Goal: Task Accomplishment & Management: Manage account settings

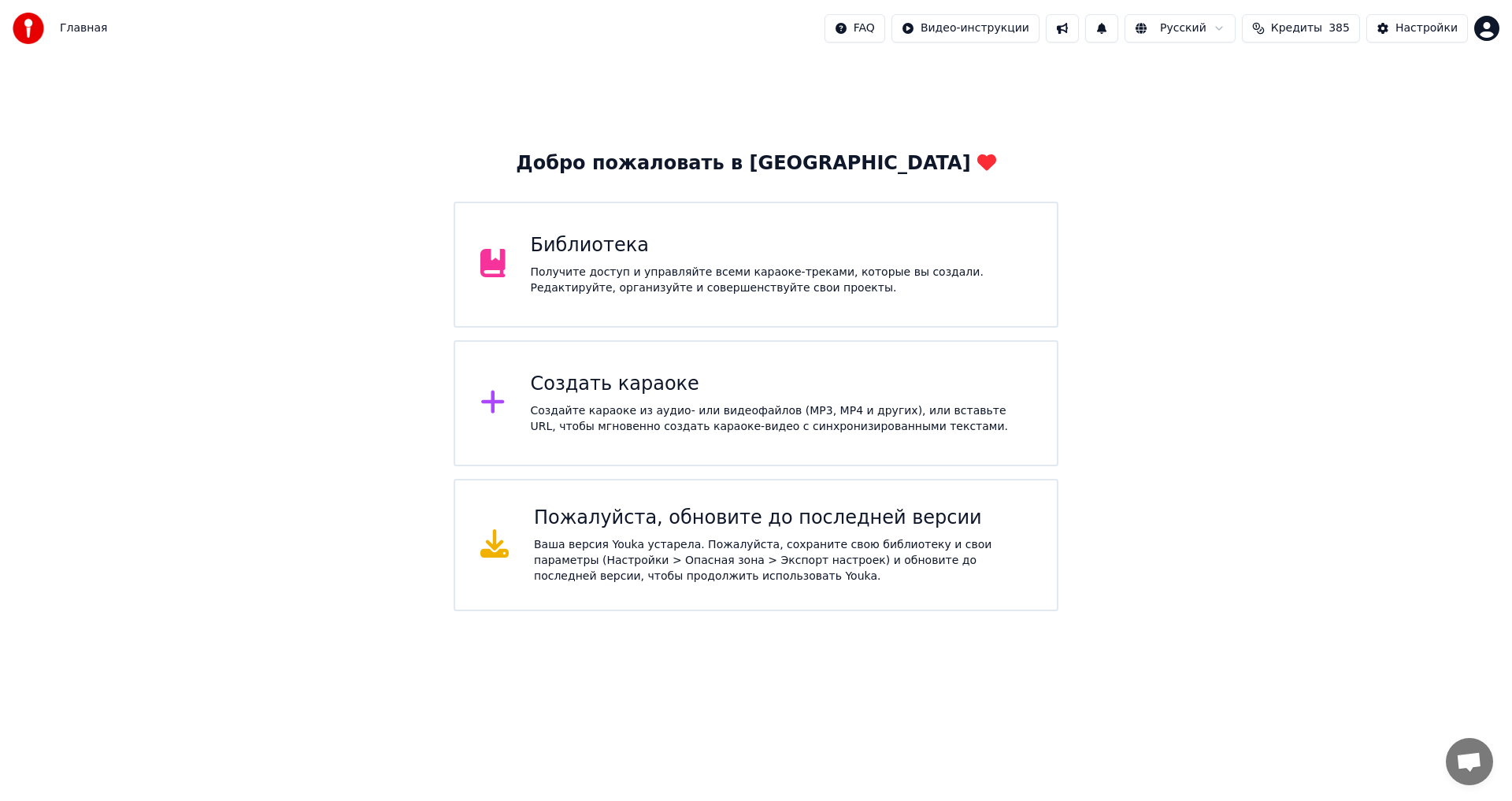
click at [1425, 32] on div "Настройки" at bounding box center [1427, 28] width 62 height 16
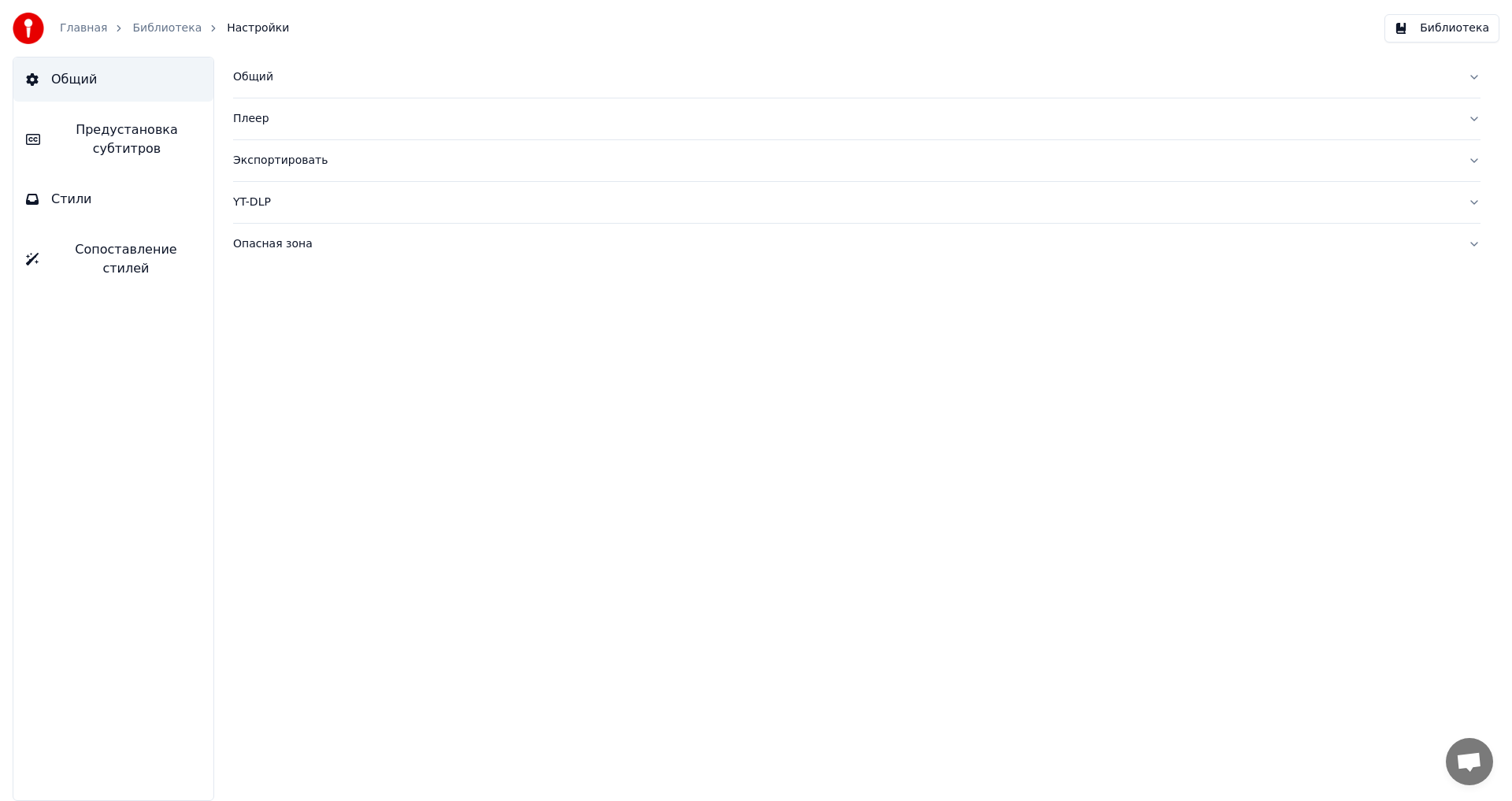
click at [162, 140] on span "Предустановка субтитров" at bounding box center [127, 139] width 148 height 38
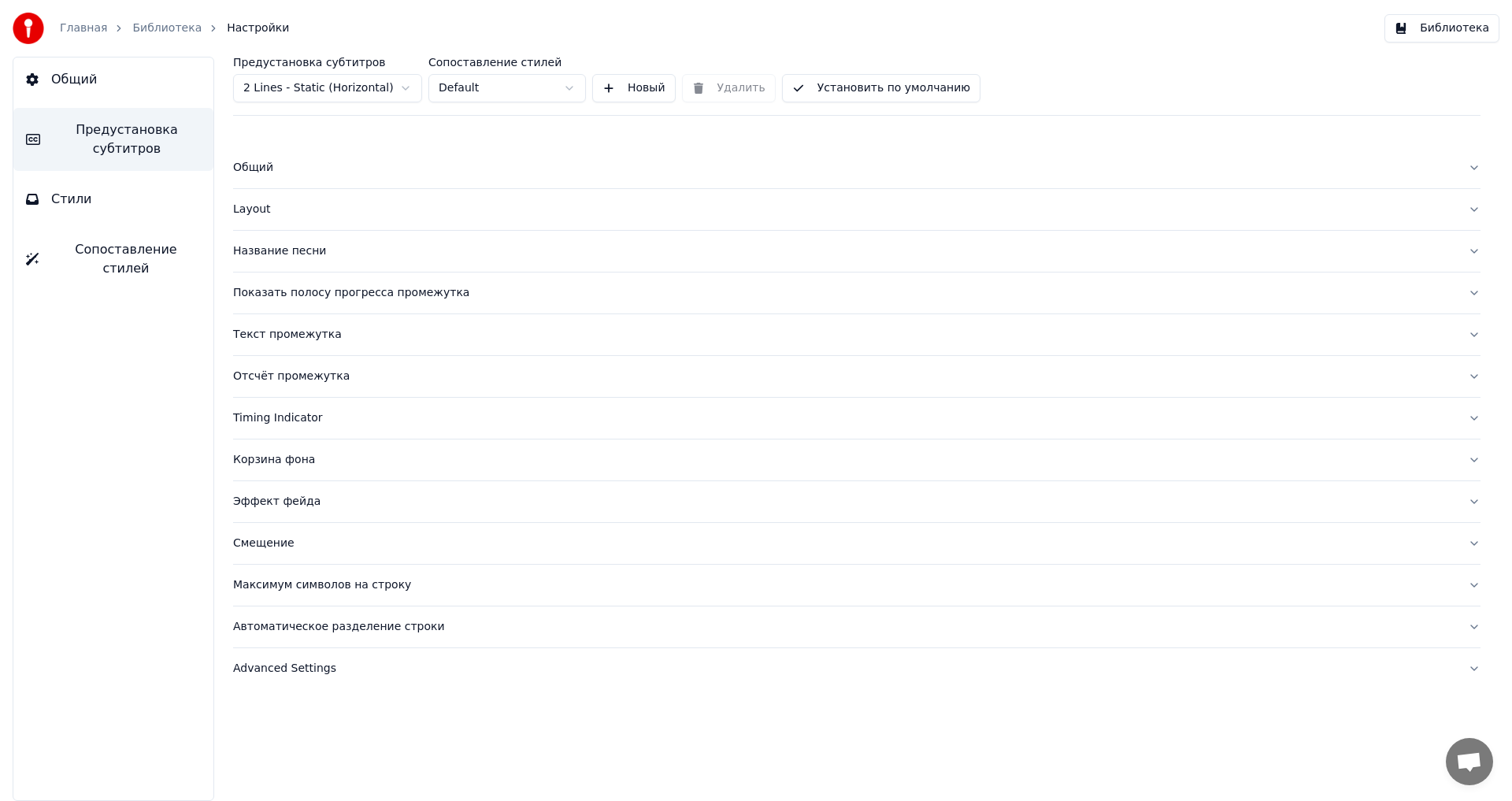
click at [264, 170] on div "Общий" at bounding box center [845, 168] width 1223 height 16
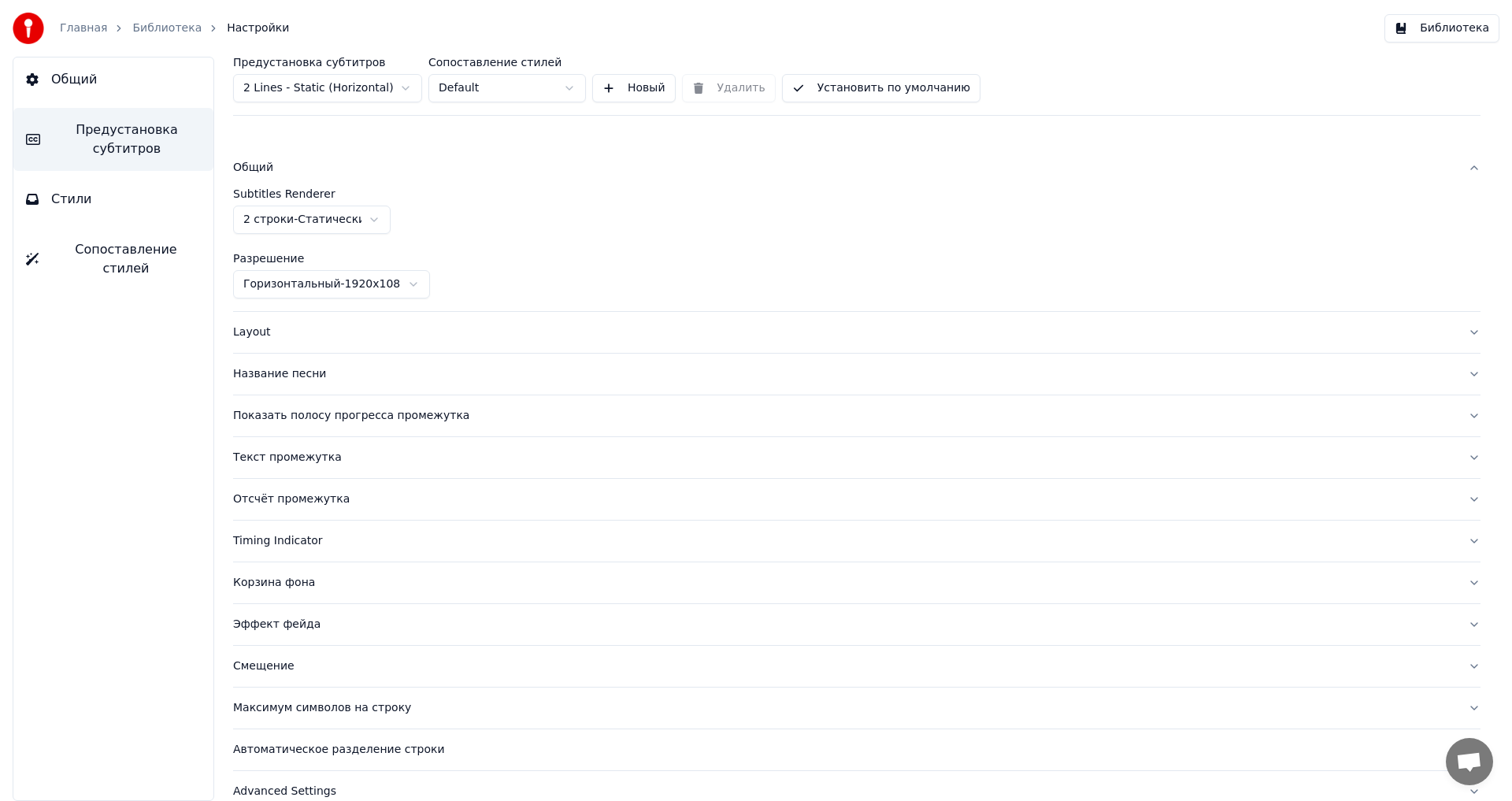
click at [274, 322] on button "Layout" at bounding box center [857, 333] width 1247 height 41
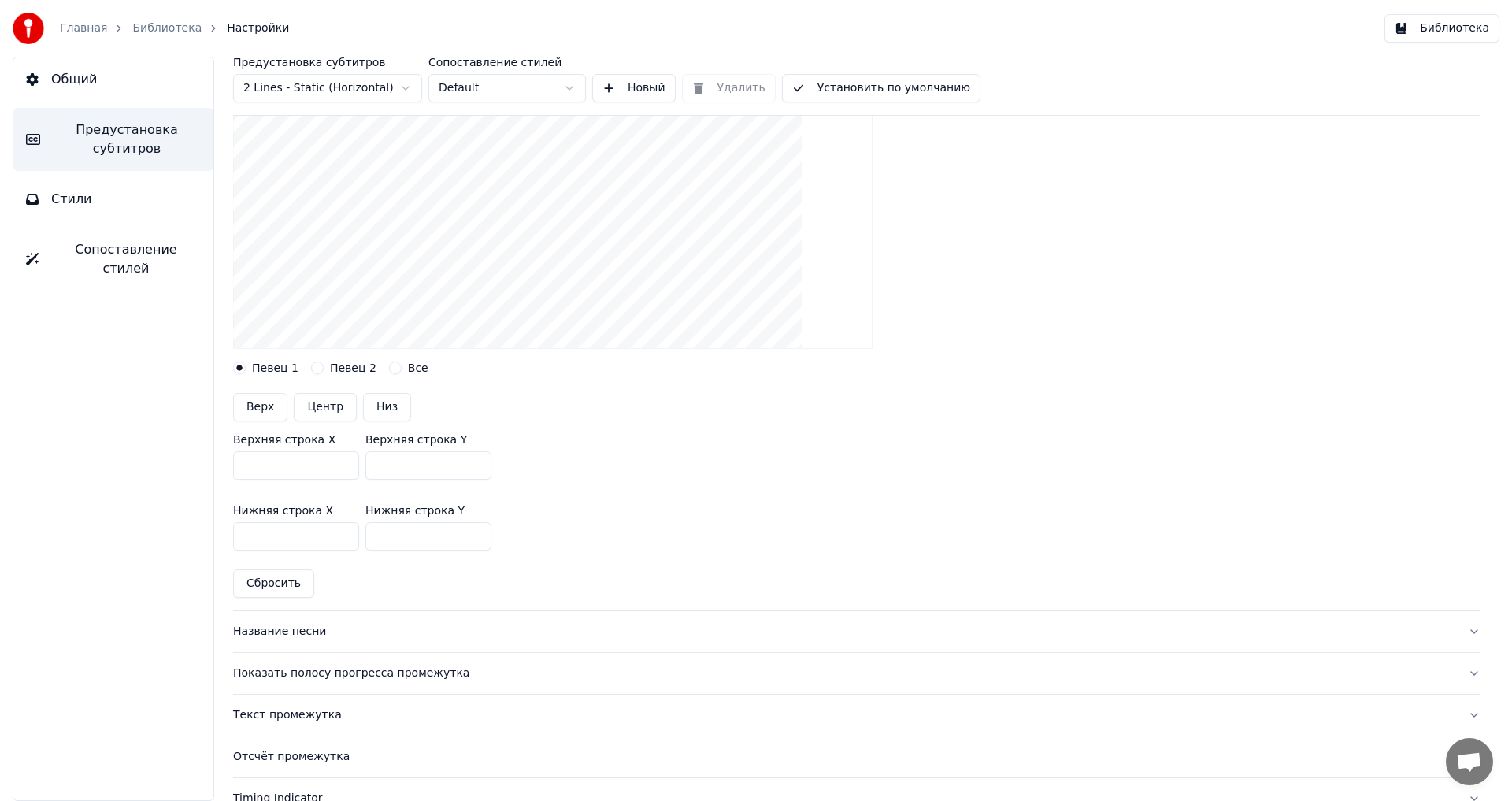
scroll to position [315, 0]
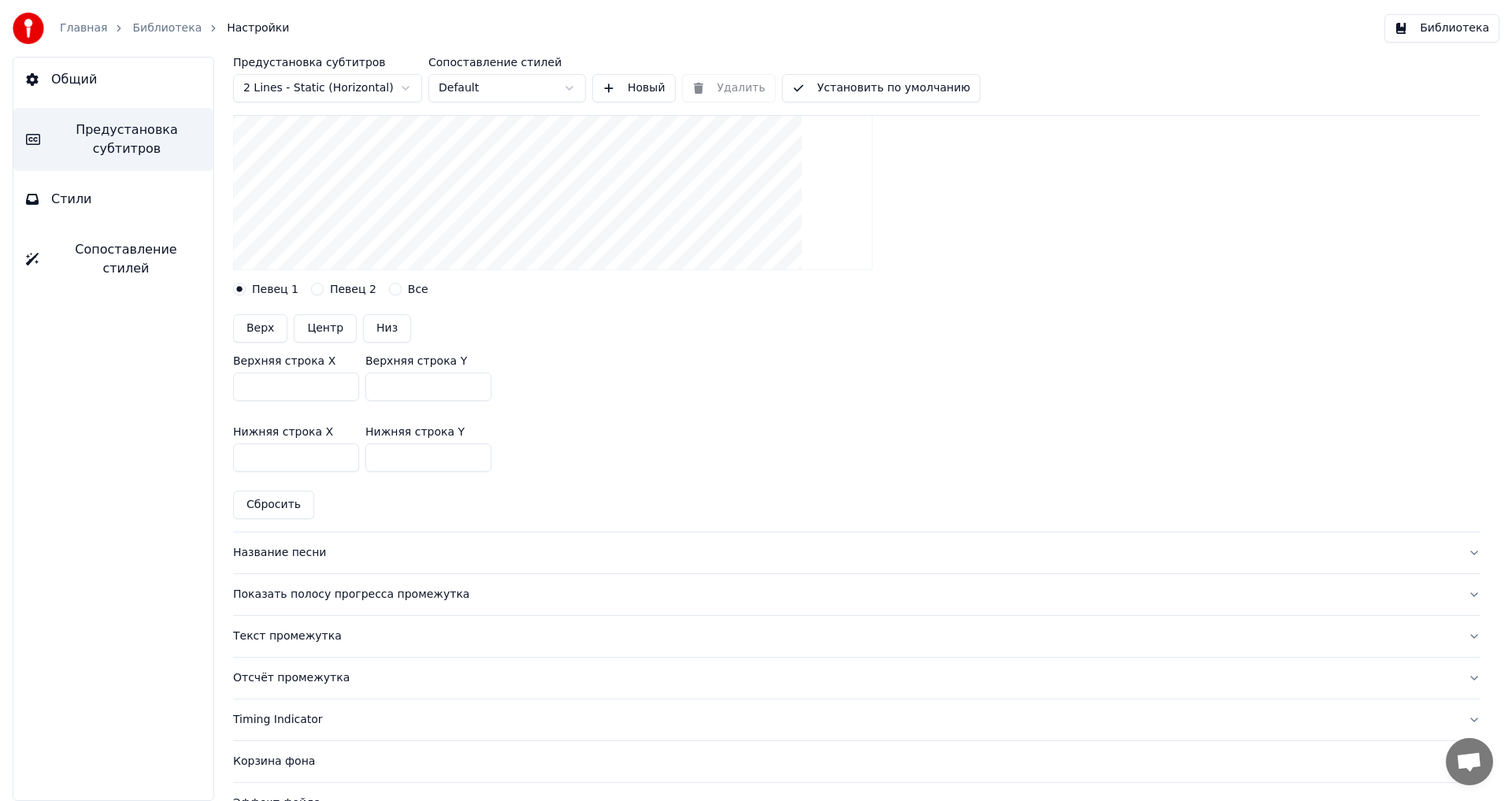
click at [307, 554] on div "Название песни" at bounding box center [845, 553] width 1223 height 16
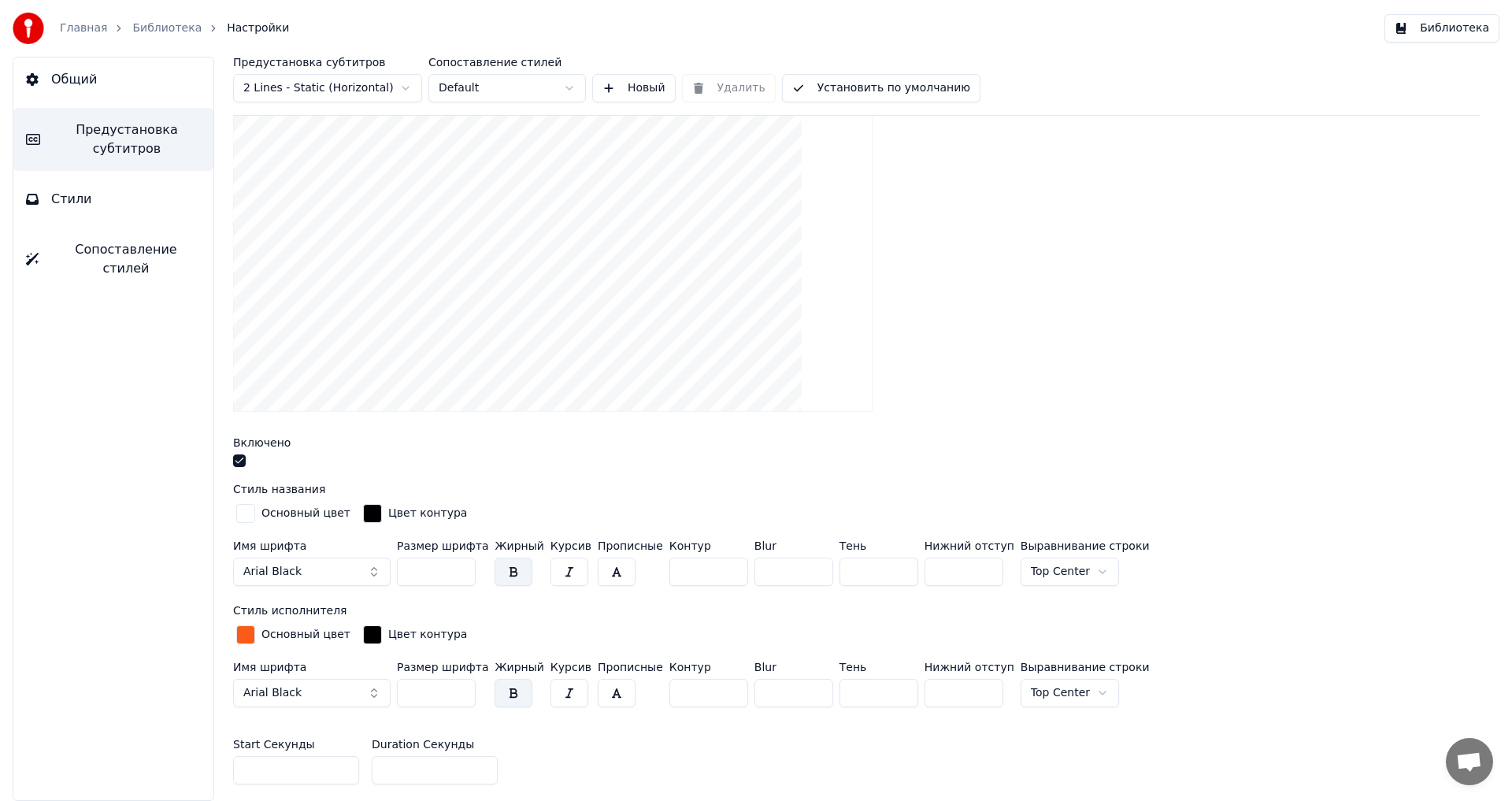
scroll to position [709, 0]
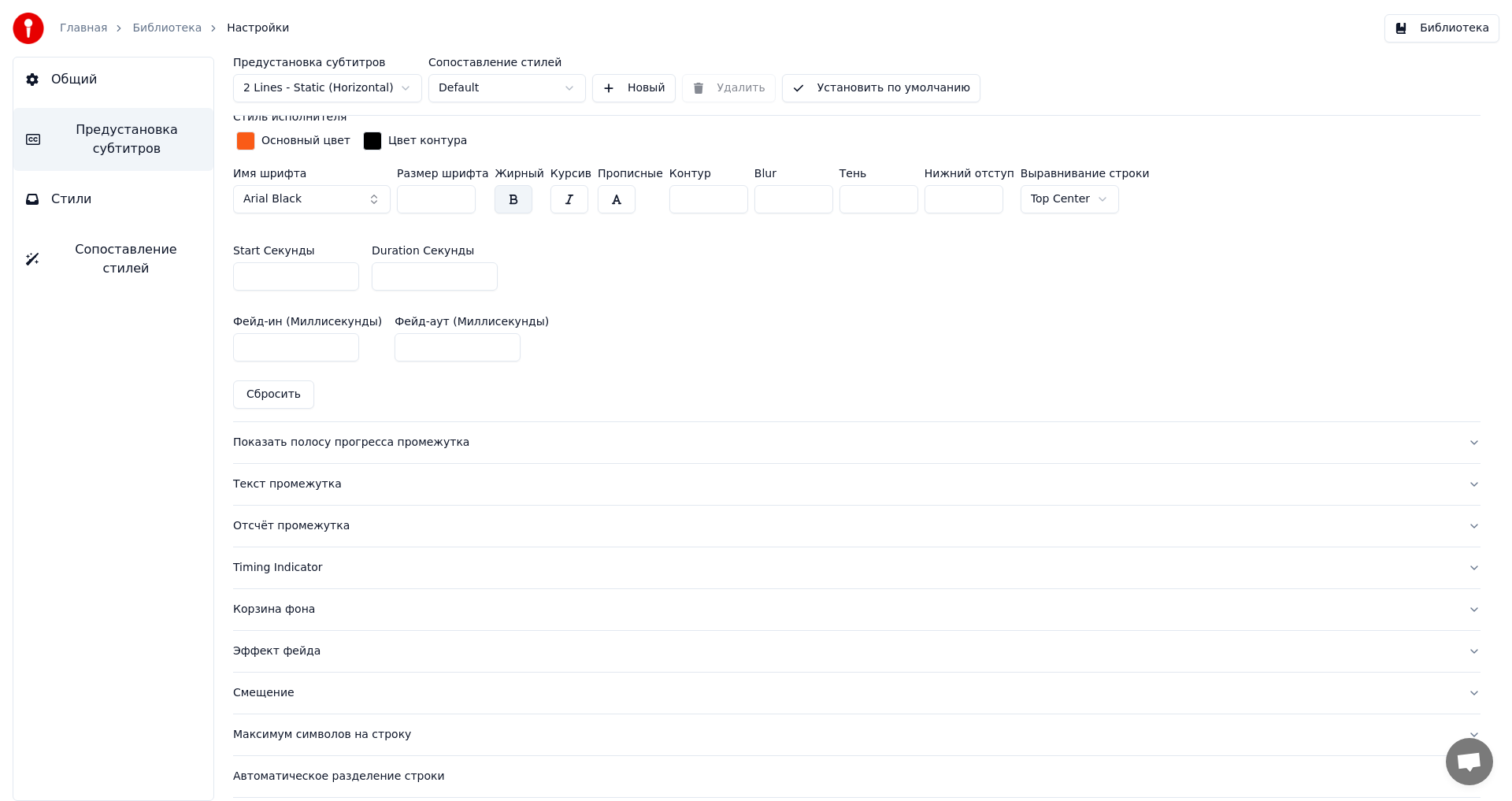
click at [308, 440] on div "Показать полосу прогресса промежутка" at bounding box center [845, 443] width 1223 height 16
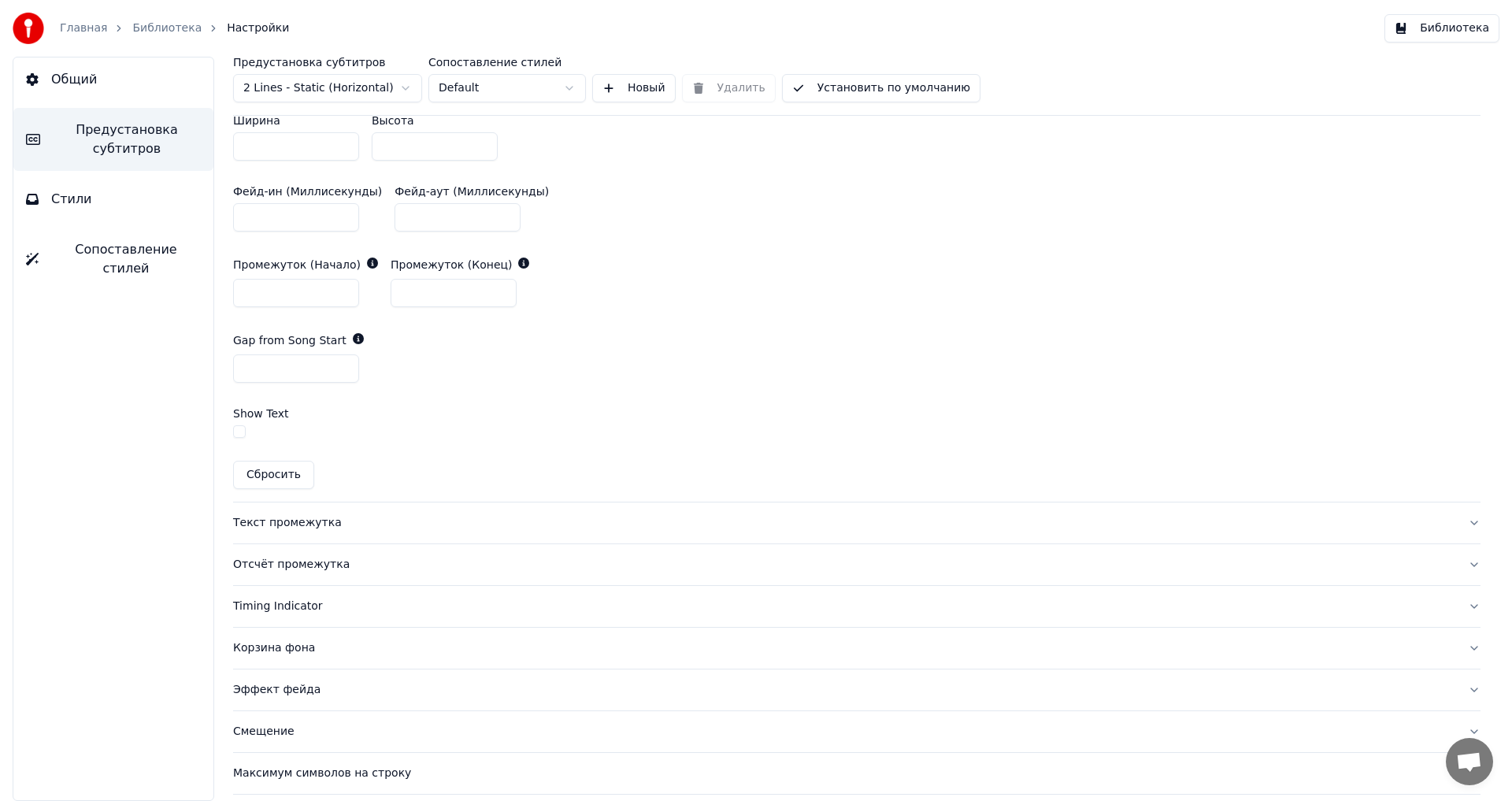
scroll to position [866, 0]
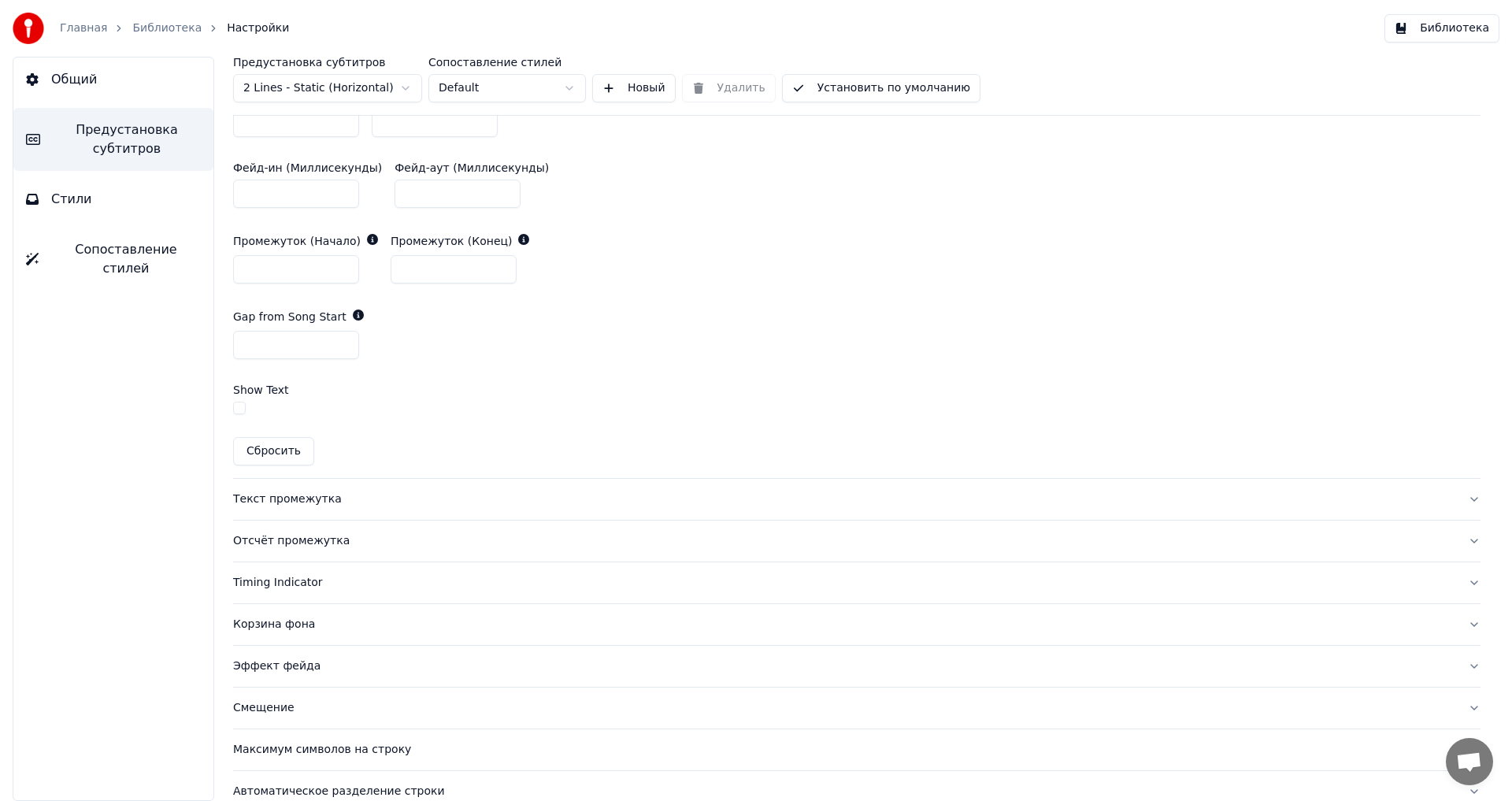
click at [274, 499] on div "Текст промежутка" at bounding box center [845, 500] width 1223 height 16
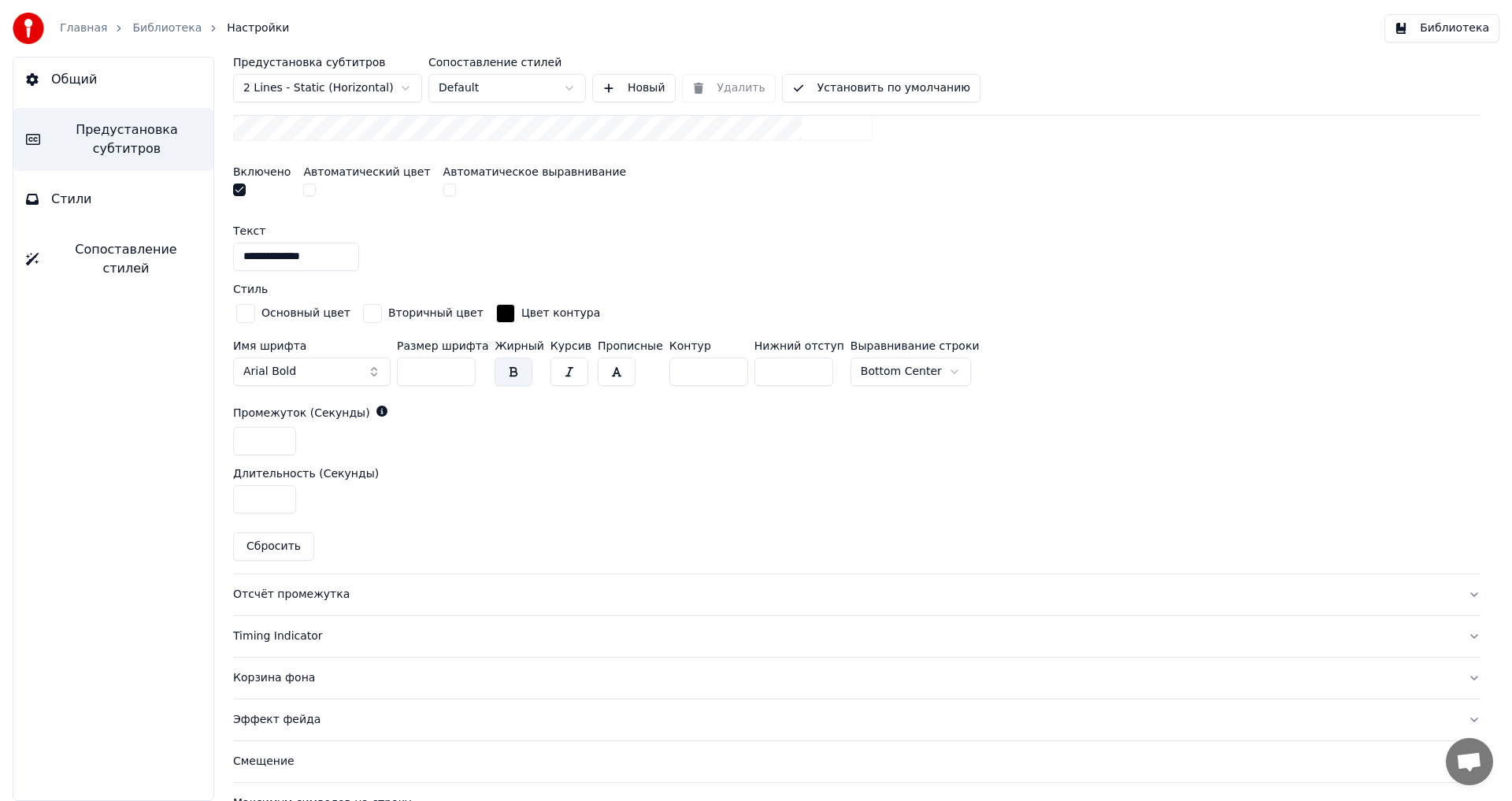
scroll to position [589, 0]
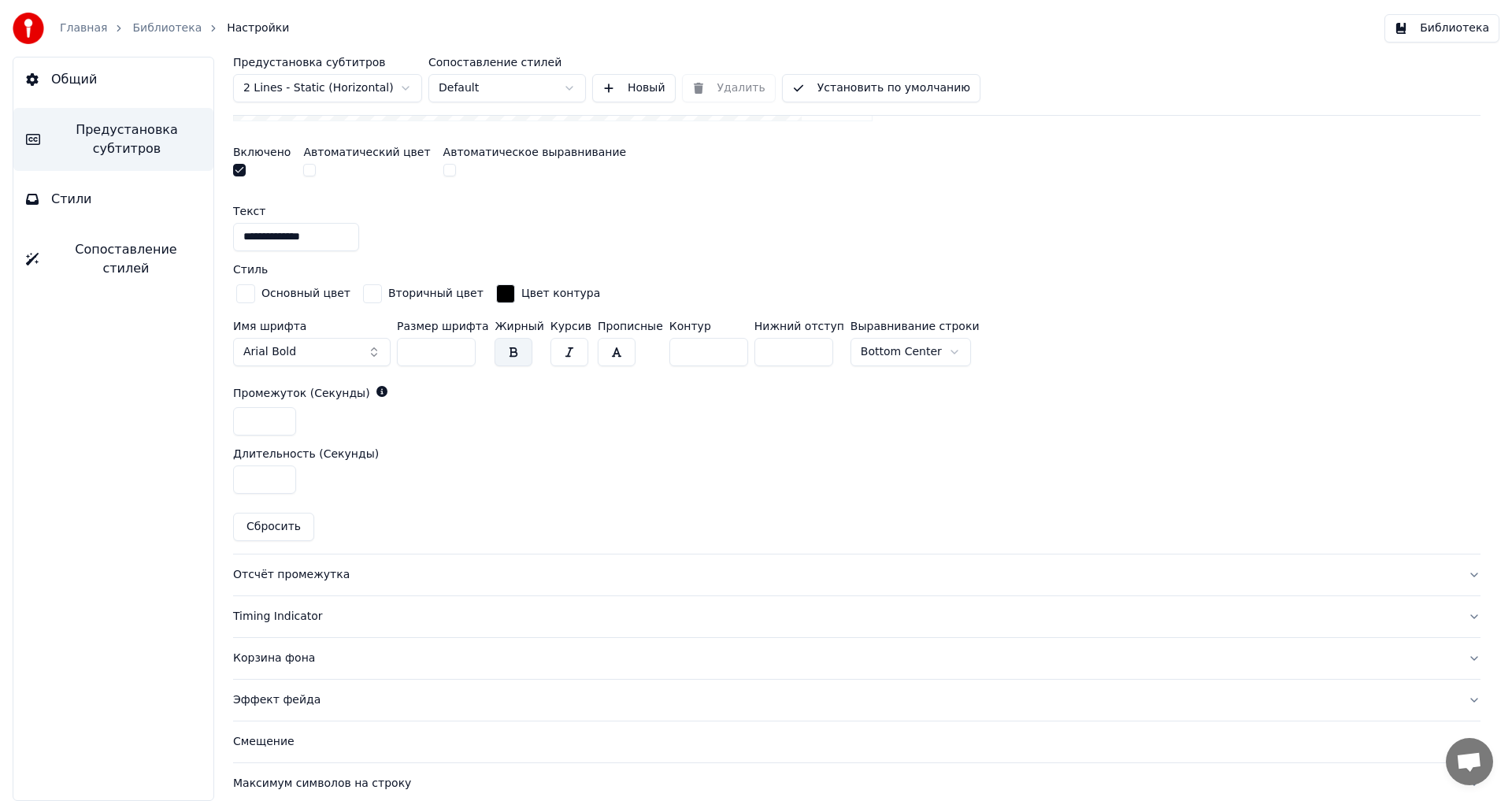
click at [277, 580] on div "Отсчёт промежутка" at bounding box center [845, 575] width 1223 height 16
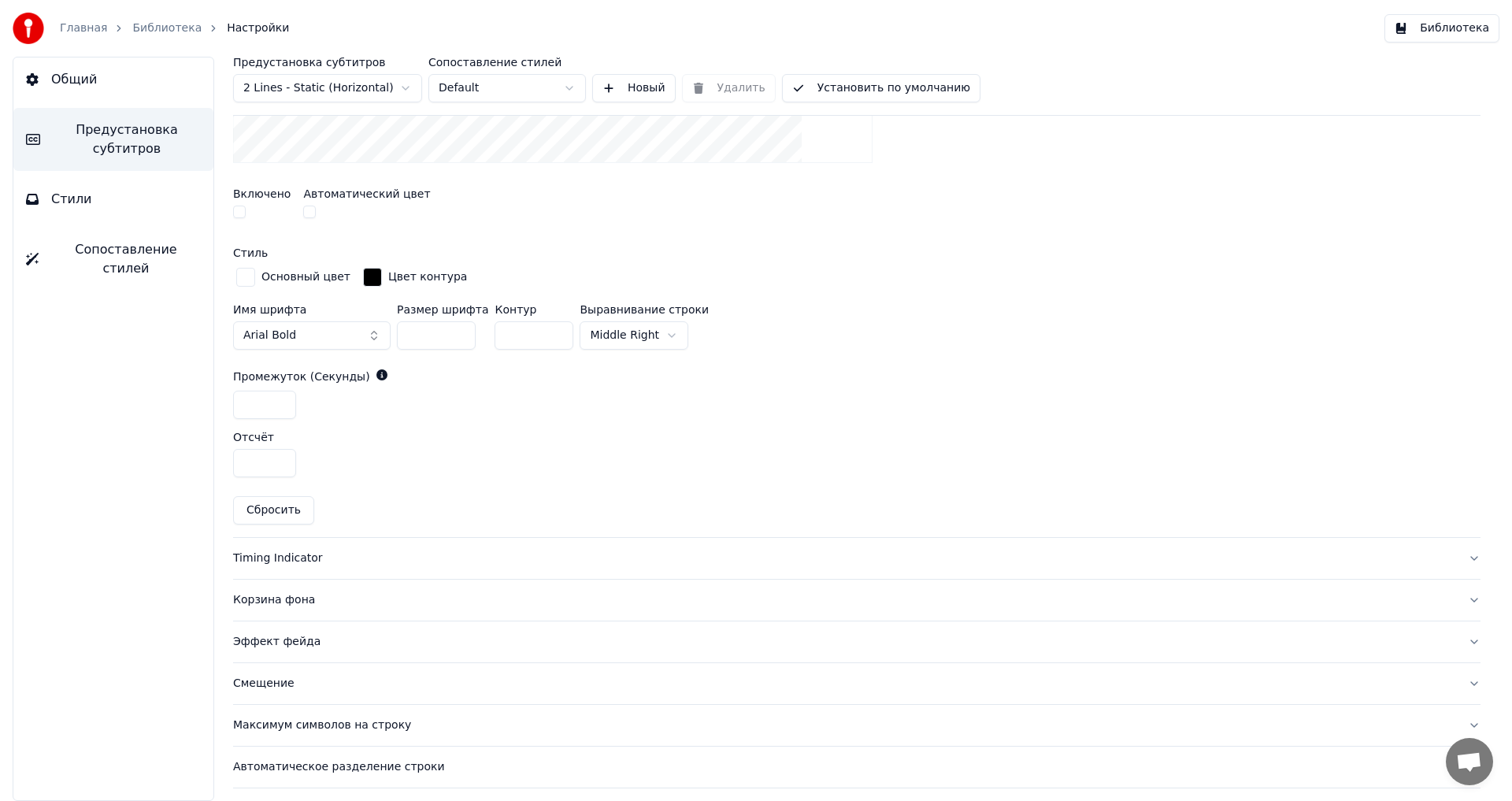
scroll to position [628, 0]
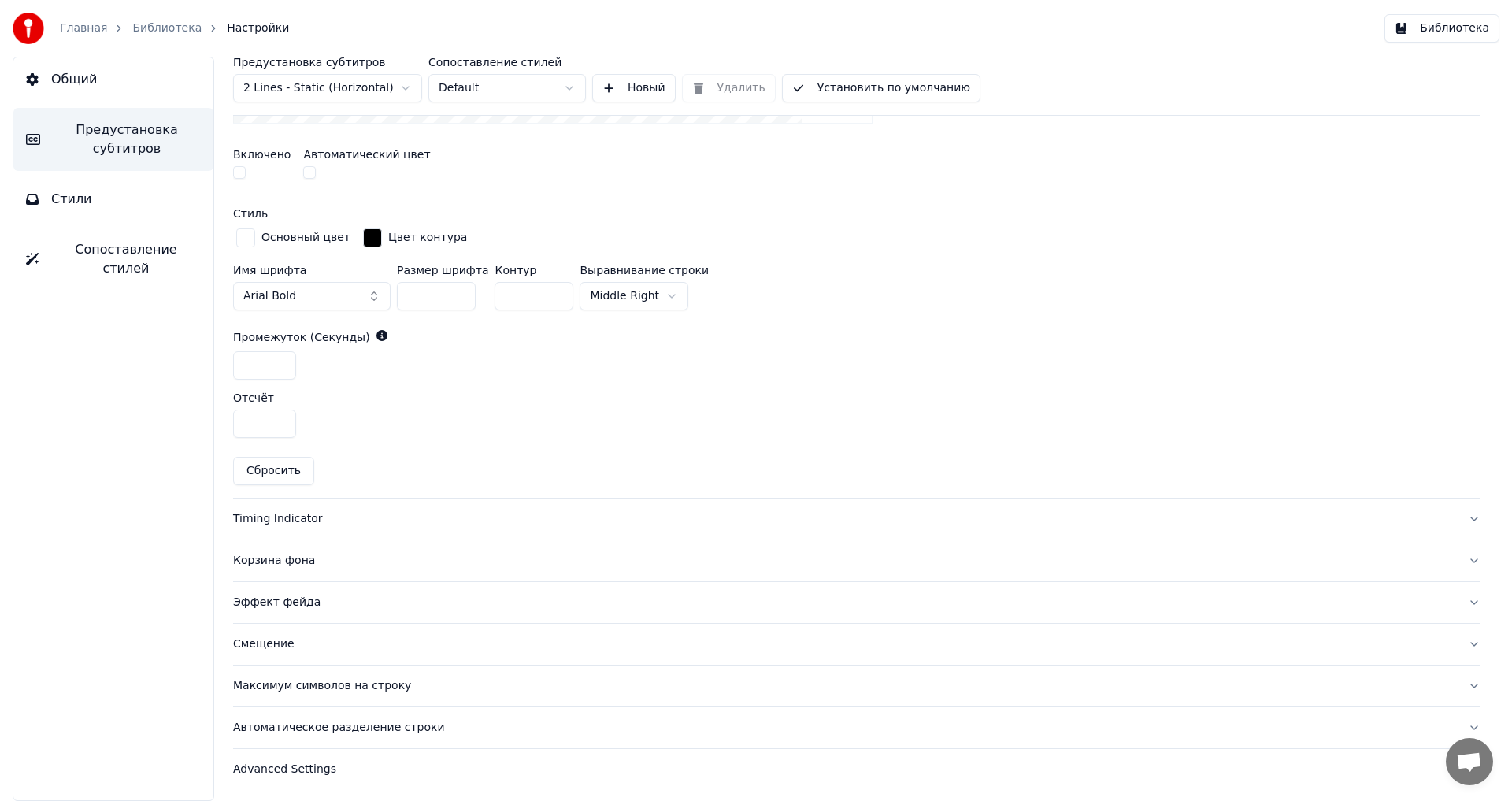
click at [288, 516] on div "Timing Indicator" at bounding box center [845, 520] width 1223 height 16
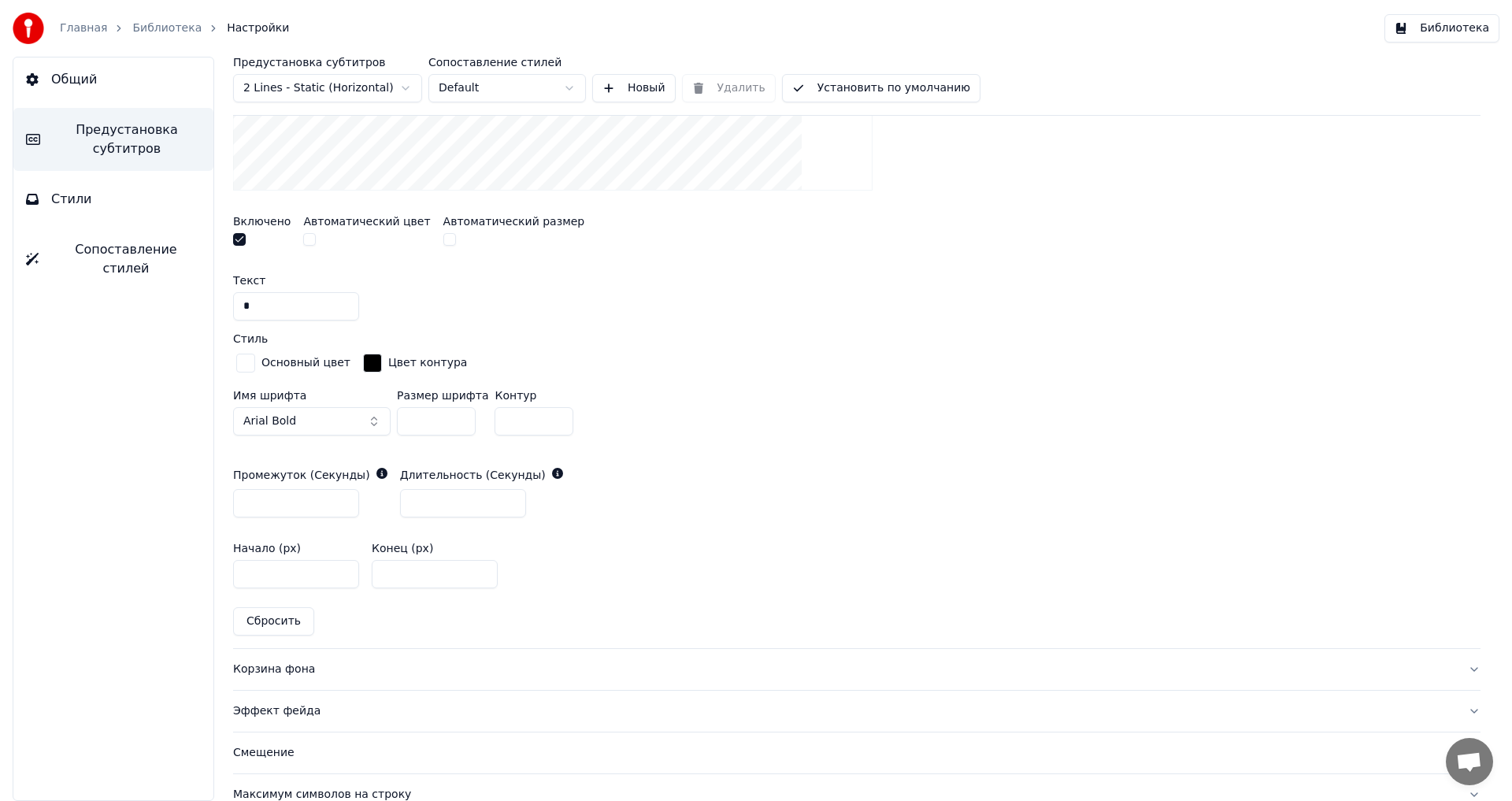
scroll to position [682, 0]
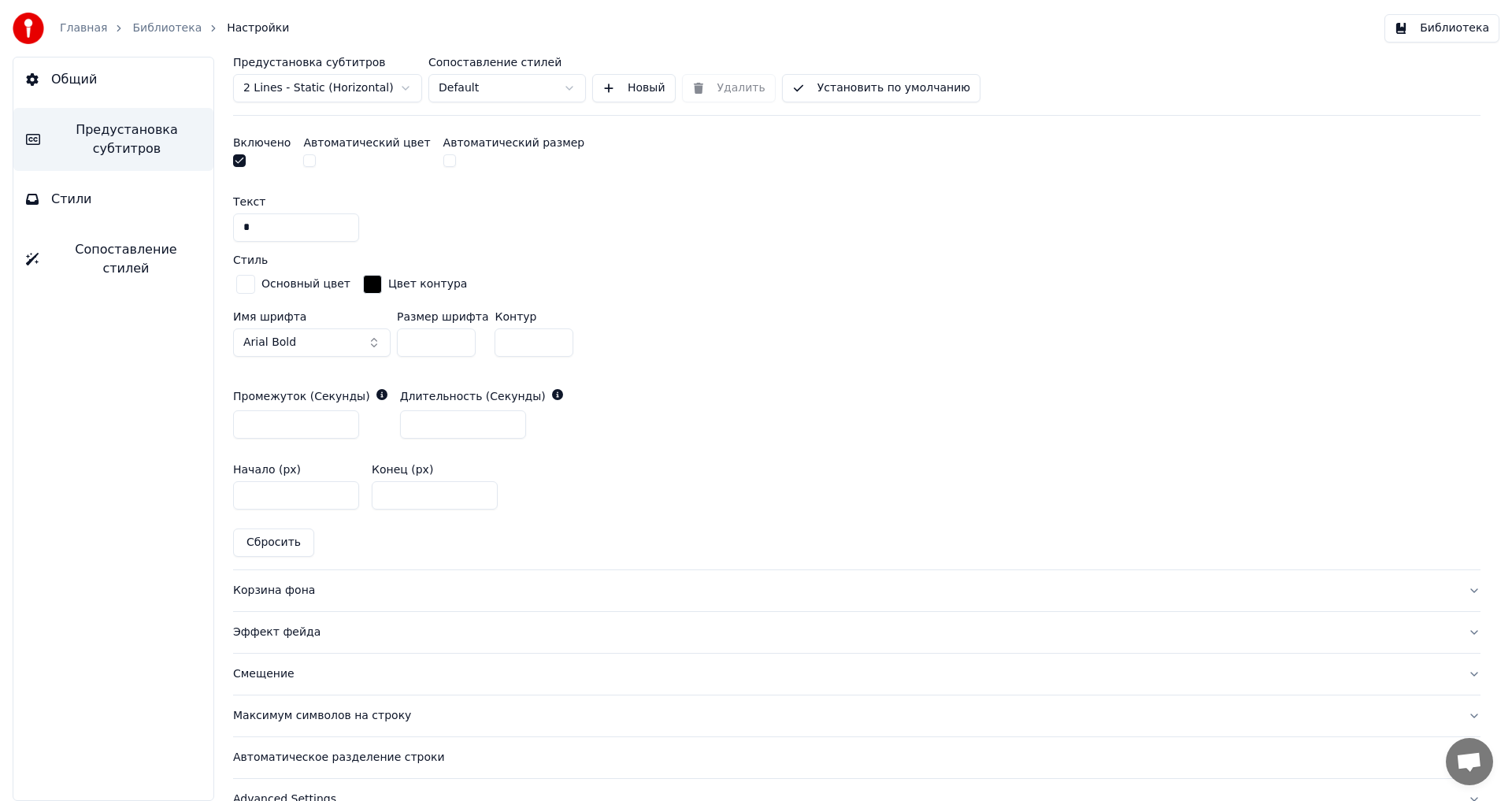
click at [283, 593] on div "Корзина фона" at bounding box center [845, 591] width 1223 height 16
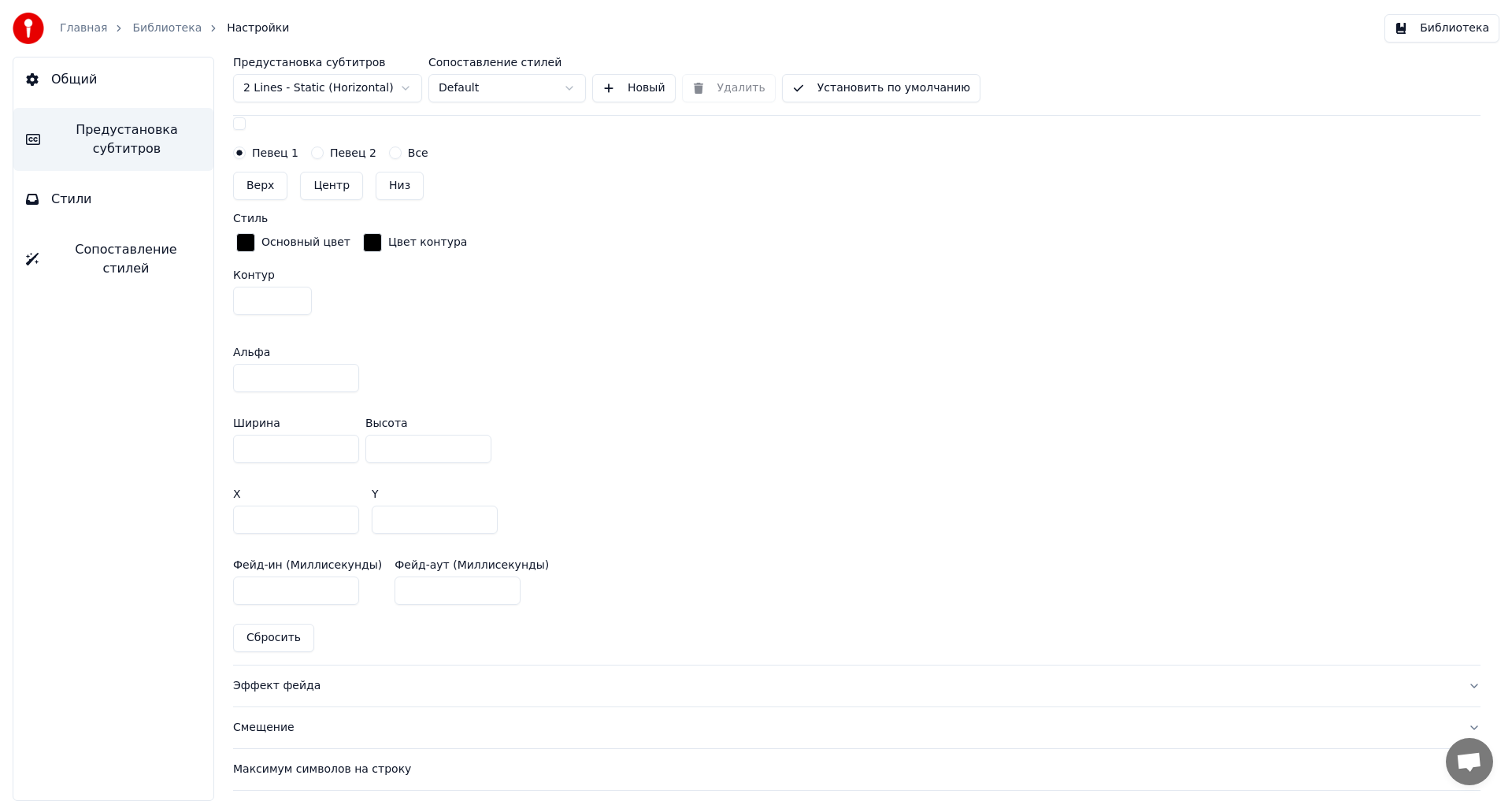
scroll to position [840, 0]
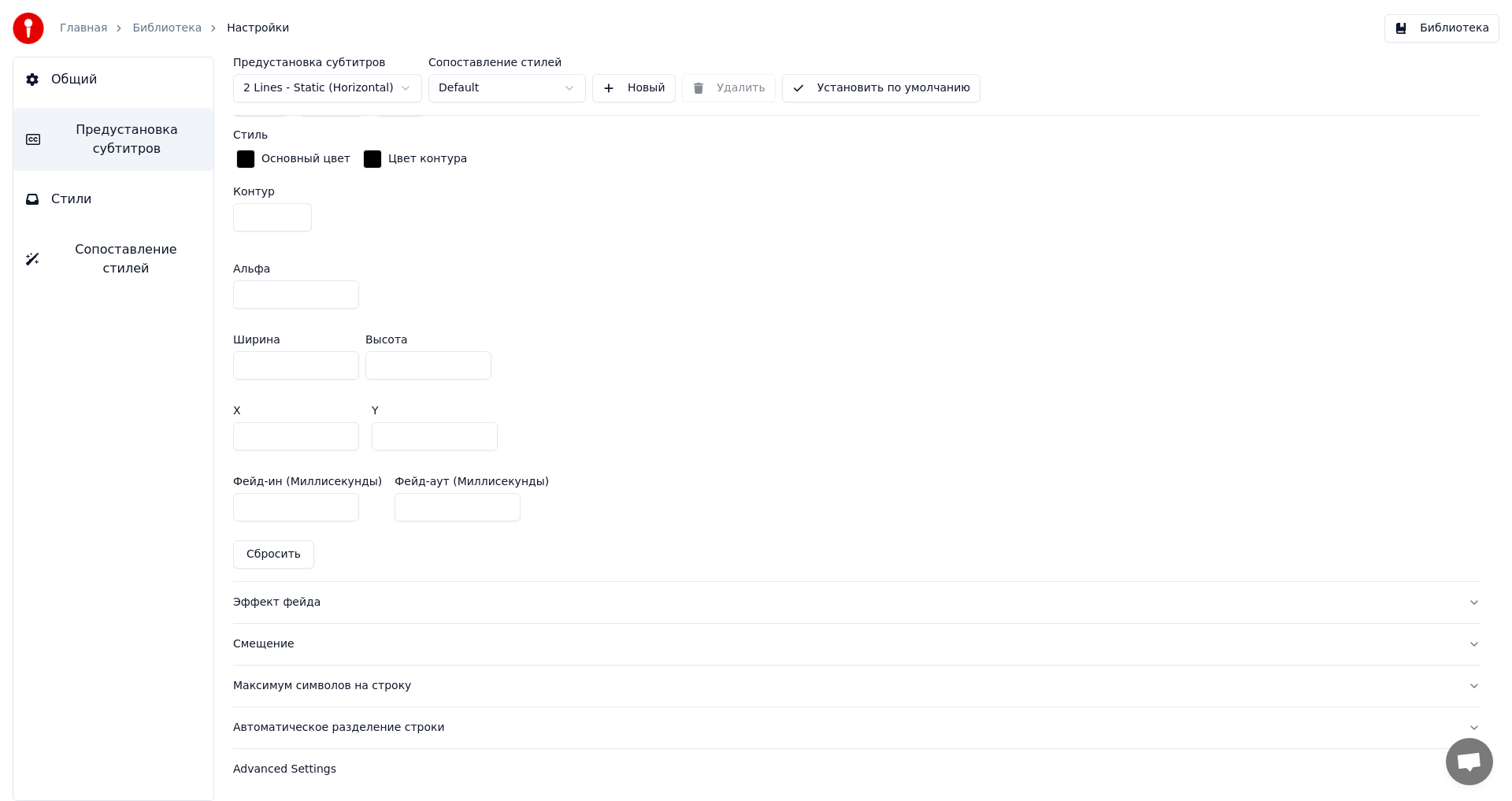
click at [277, 612] on button "Эффект фейда" at bounding box center [857, 603] width 1247 height 41
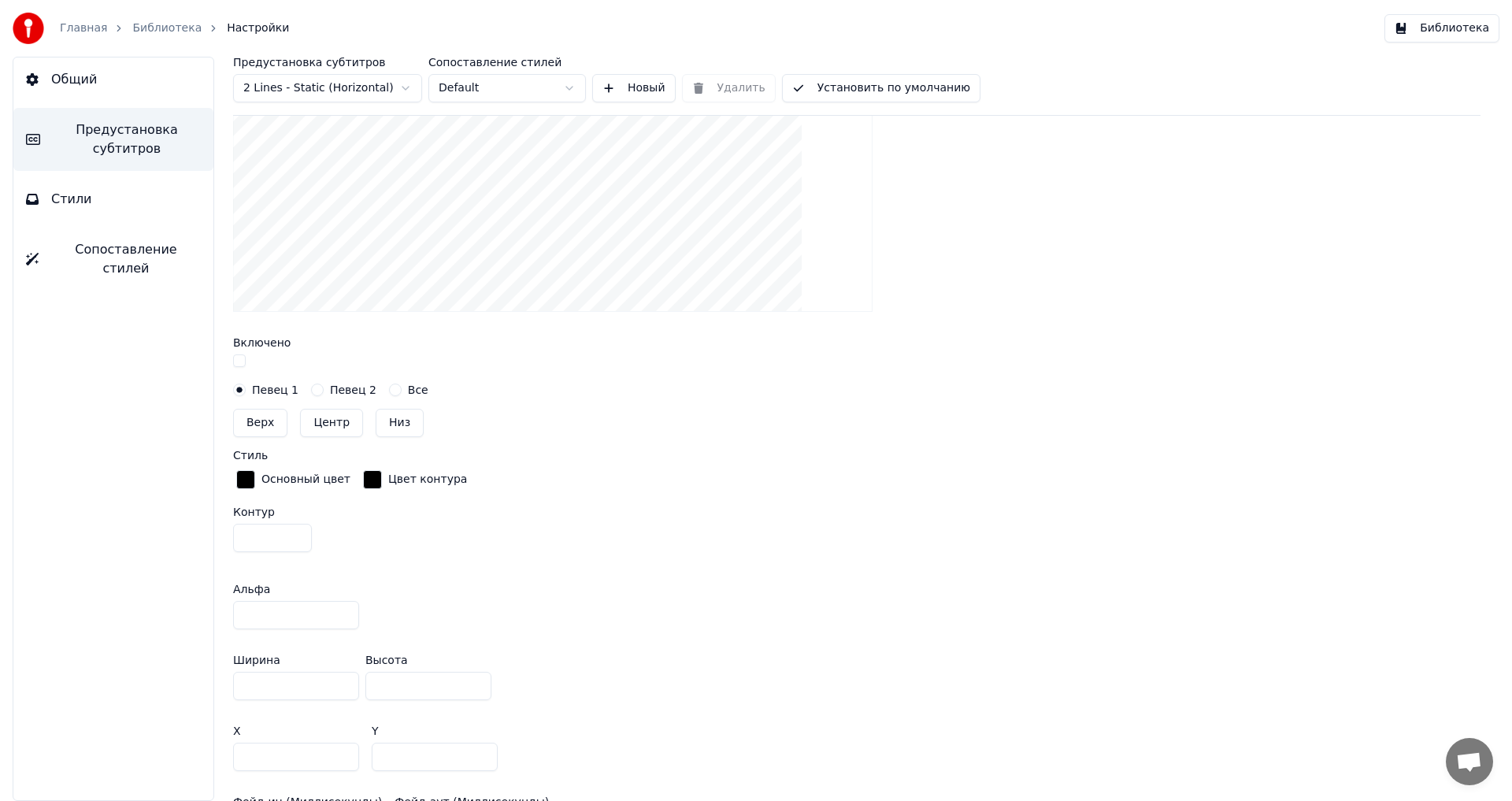
scroll to position [491, 0]
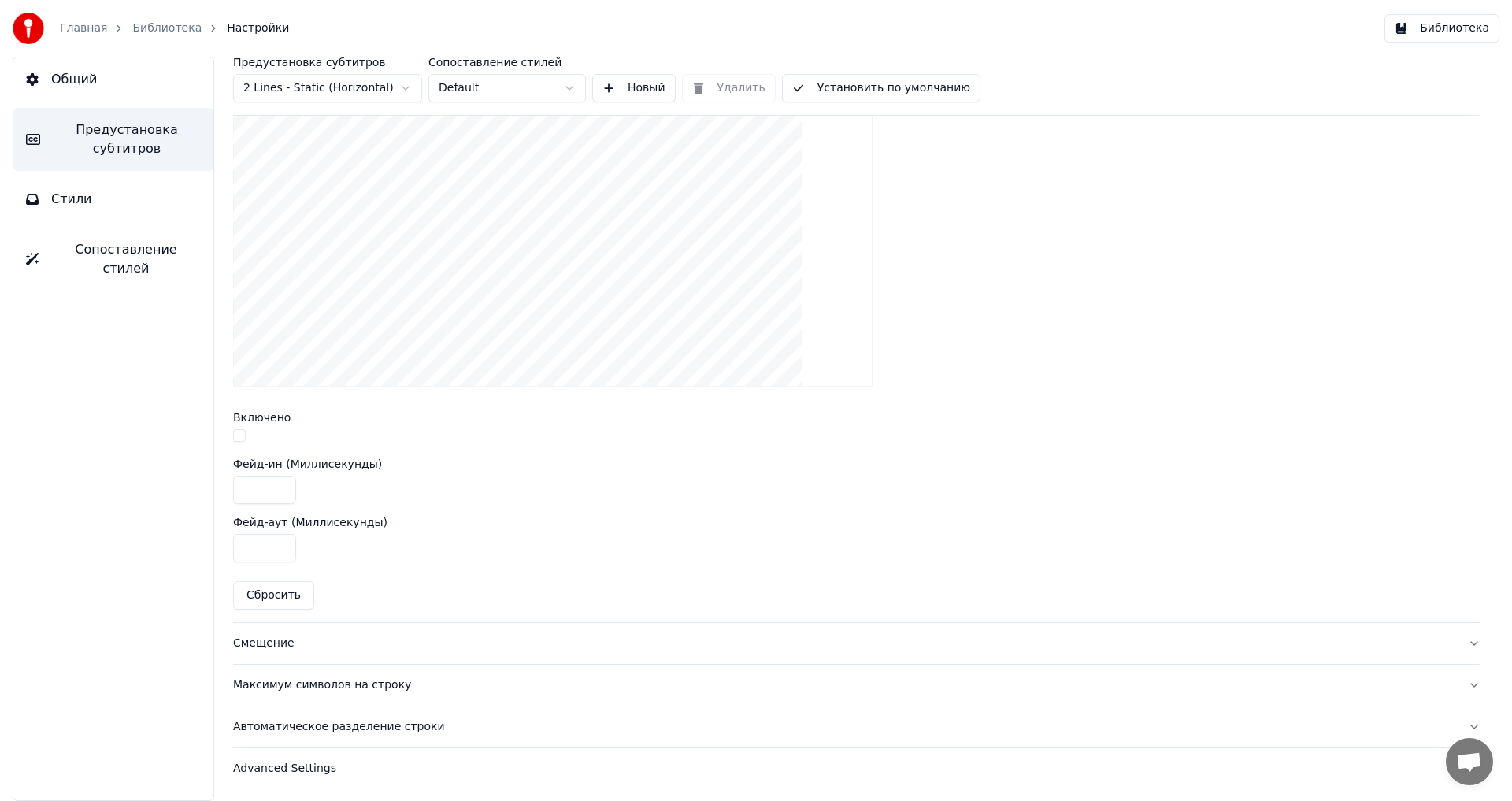
click at [273, 638] on div "Смещение" at bounding box center [845, 643] width 1223 height 16
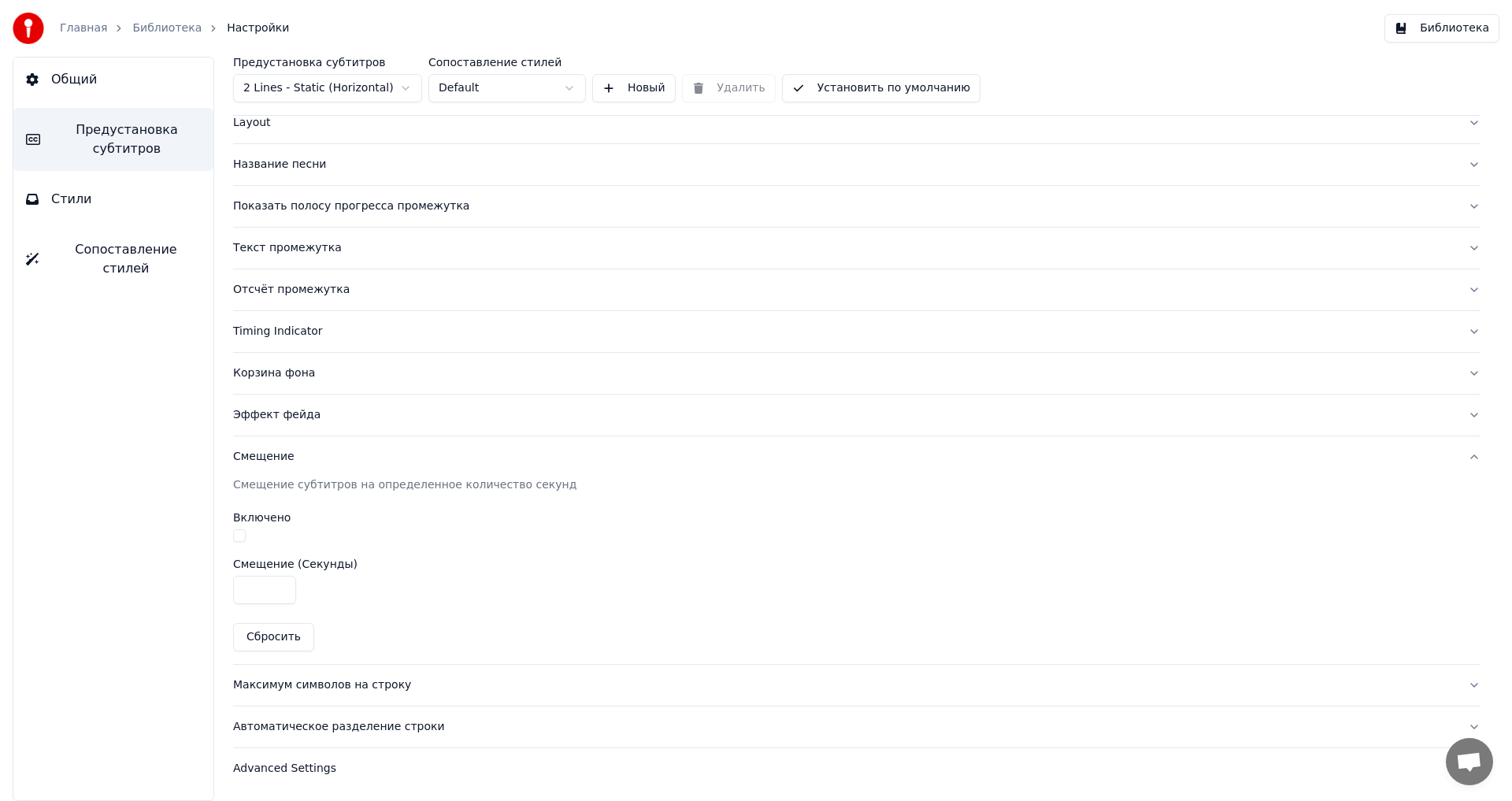
click at [317, 691] on div "Максимум символов на строку" at bounding box center [845, 686] width 1223 height 16
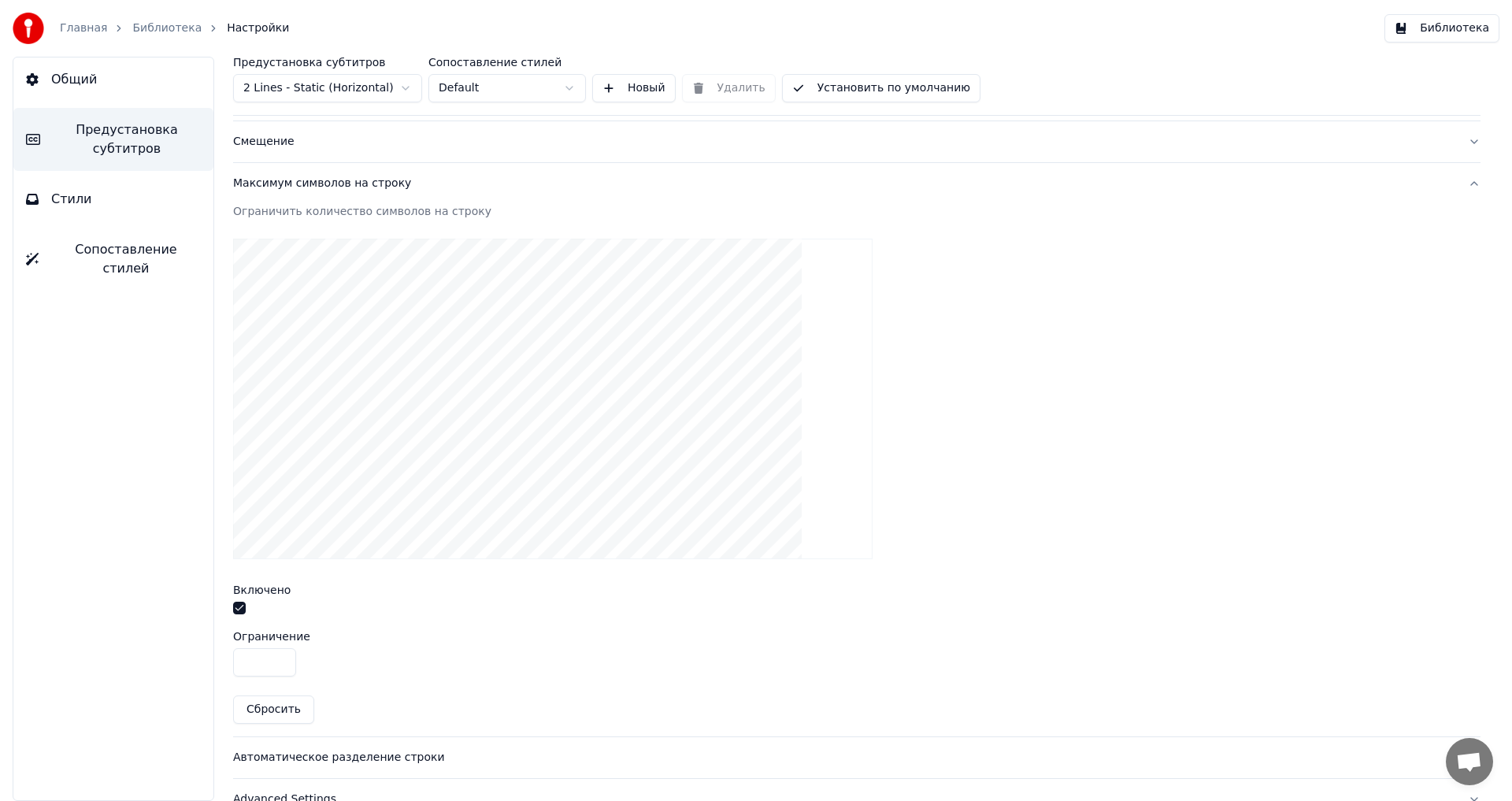
scroll to position [433, 0]
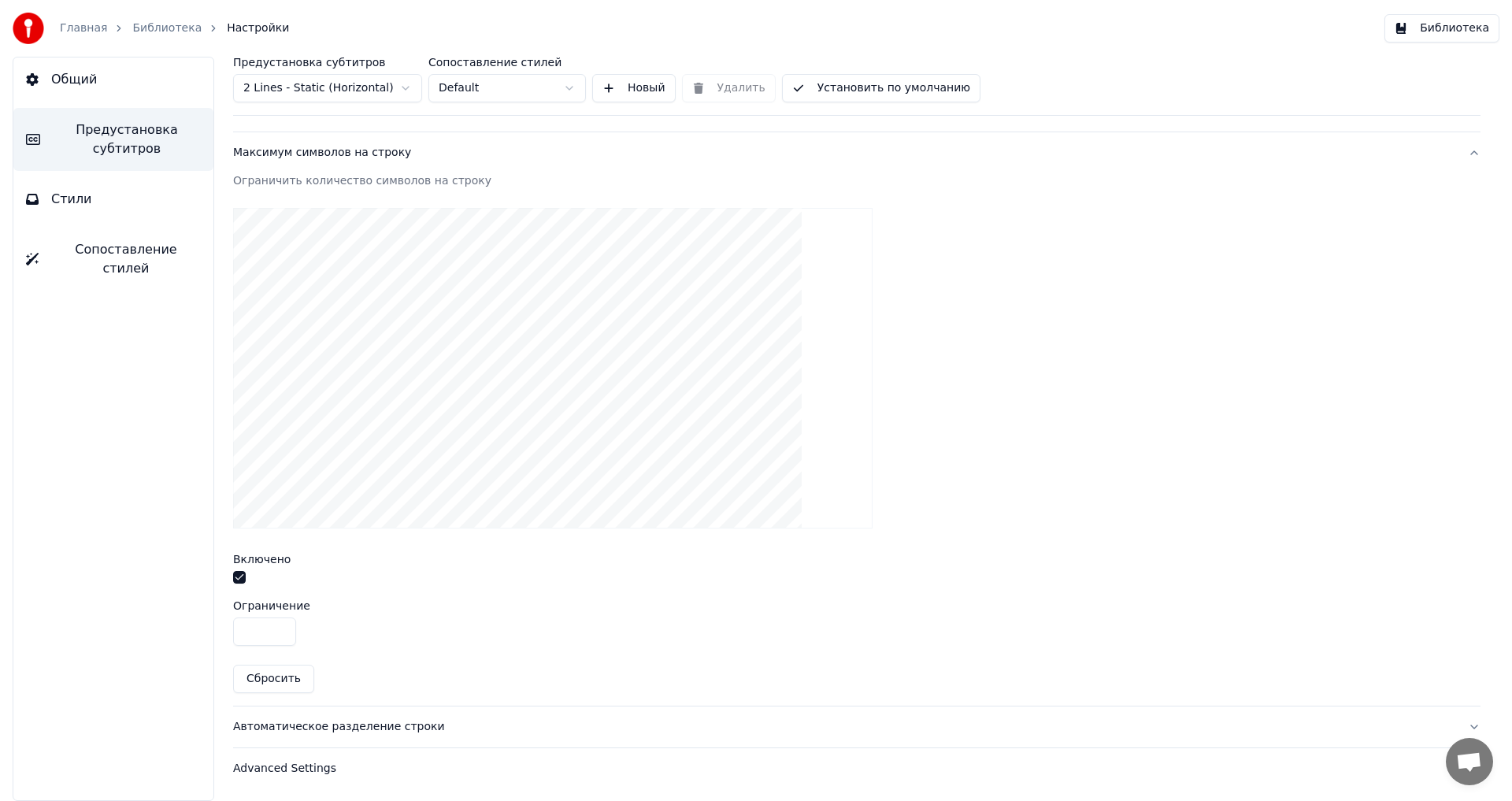
click at [325, 717] on button "Автоматическое разделение строки" at bounding box center [857, 728] width 1247 height 41
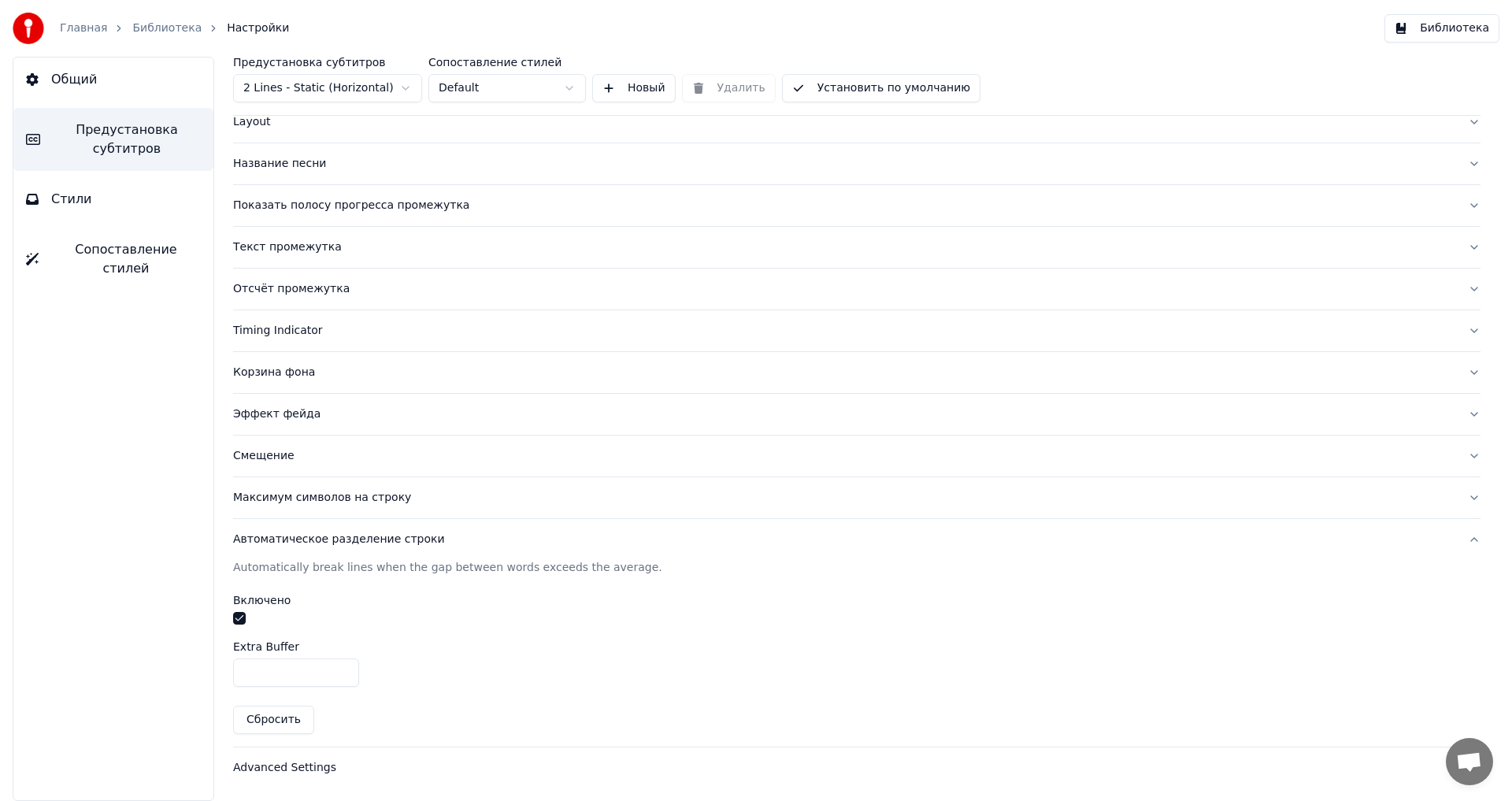
scroll to position [87, 0]
click at [311, 770] on div "Advanced Settings" at bounding box center [845, 769] width 1223 height 16
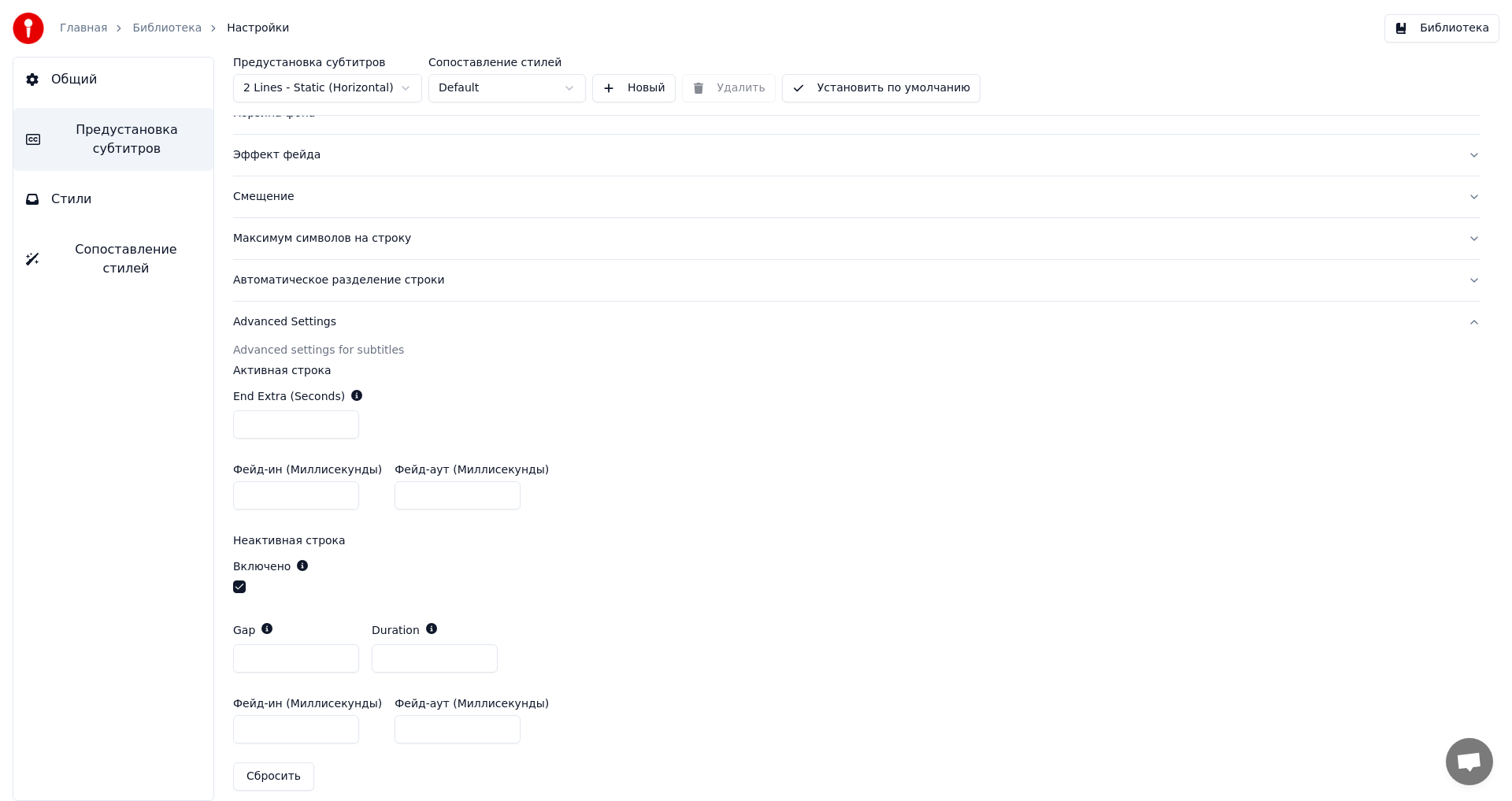
scroll to position [361, 0]
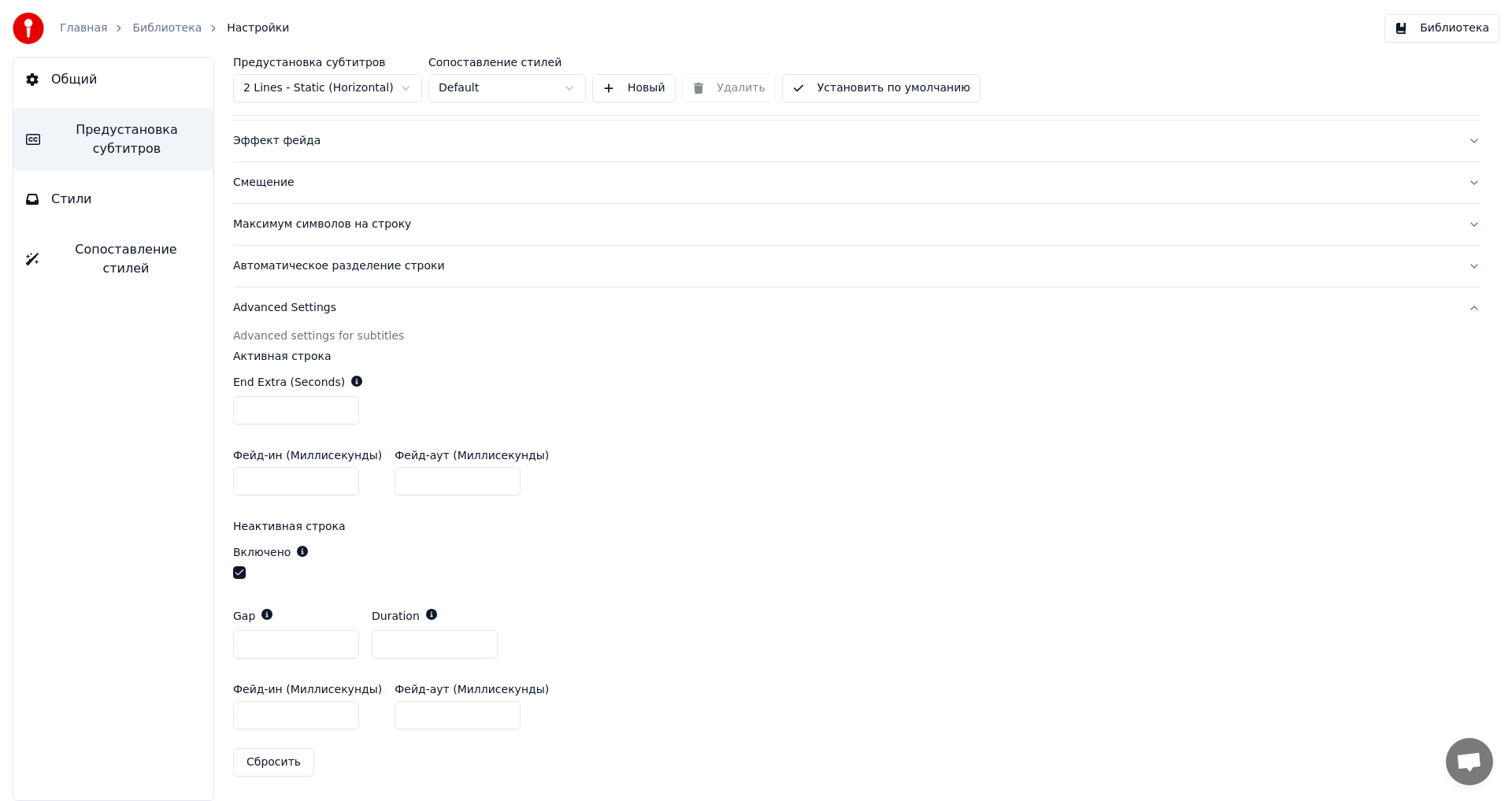
click at [88, 212] on button "Стили" at bounding box center [113, 199] width 200 height 44
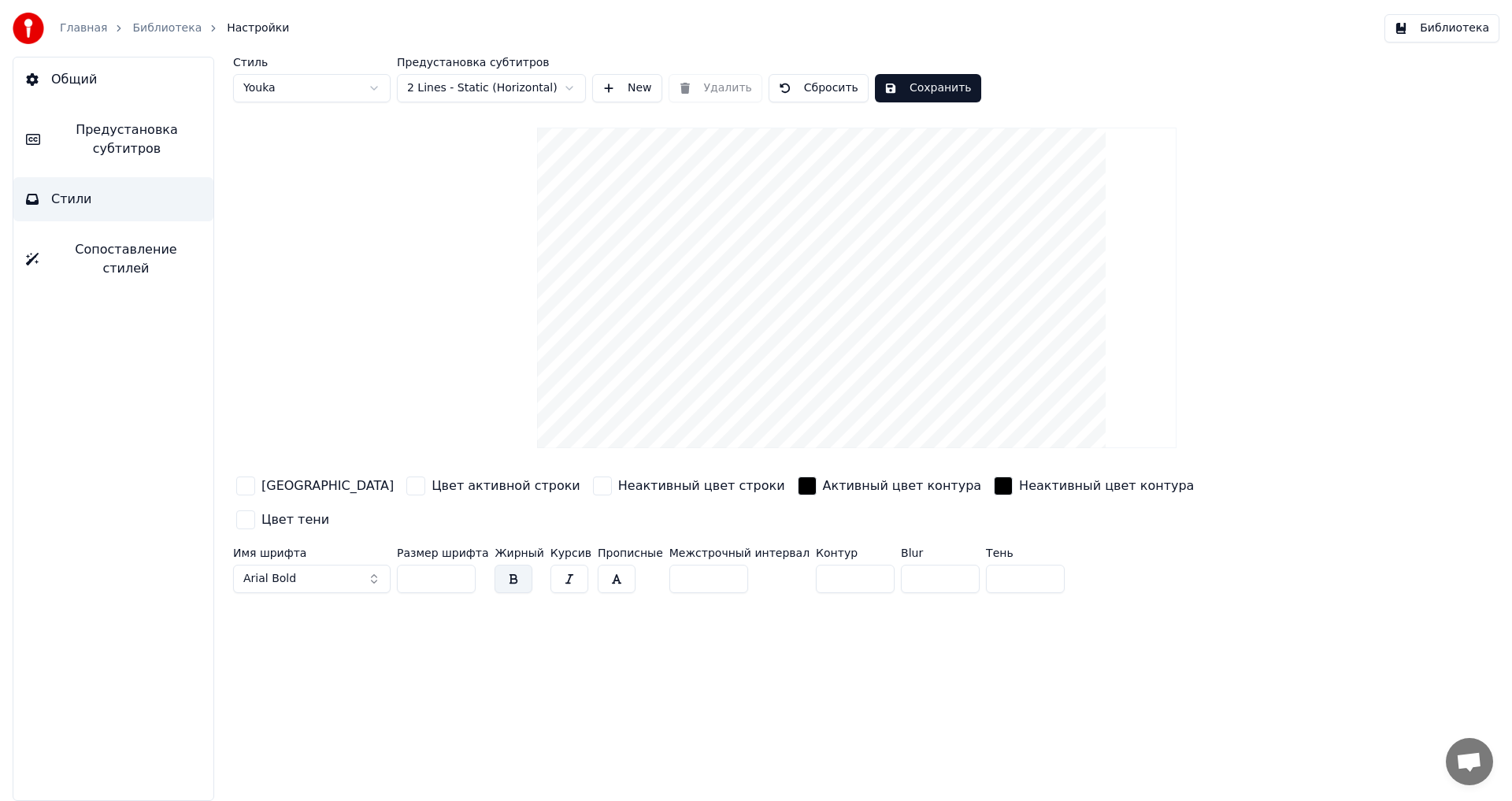
click at [122, 263] on button "Сопоставление стилей" at bounding box center [113, 258] width 200 height 63
